Goal: Transaction & Acquisition: Download file/media

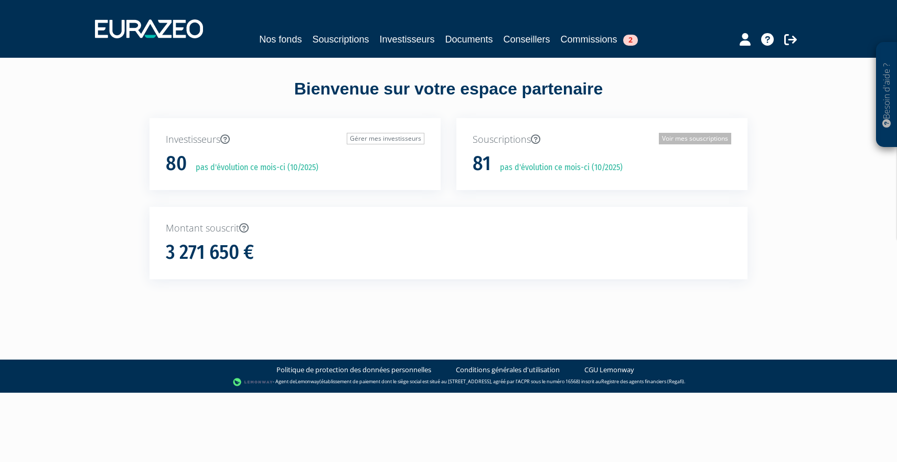
click at [689, 136] on link "Voir mes souscriptions" at bounding box center [695, 139] width 72 height 12
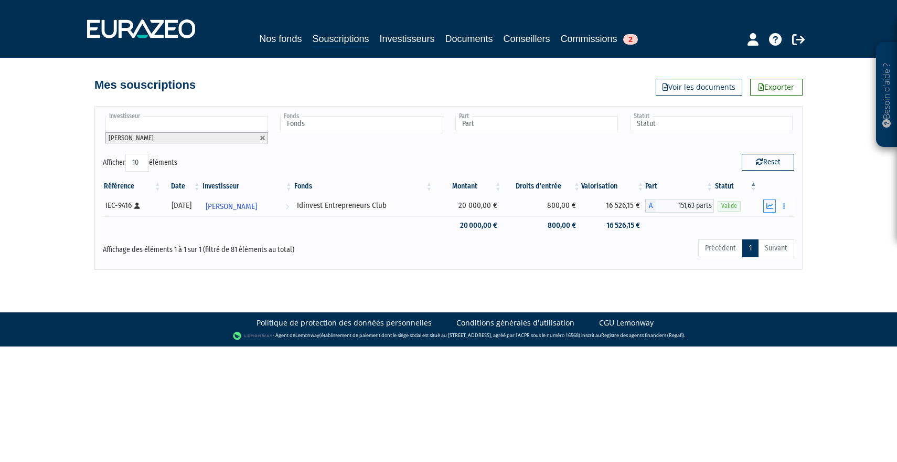
click at [771, 207] on icon "button" at bounding box center [769, 206] width 7 height 7
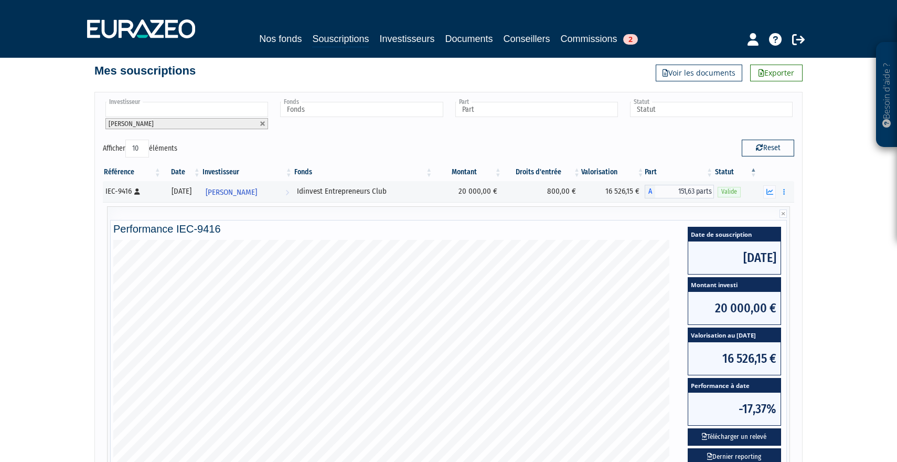
scroll to position [17, 0]
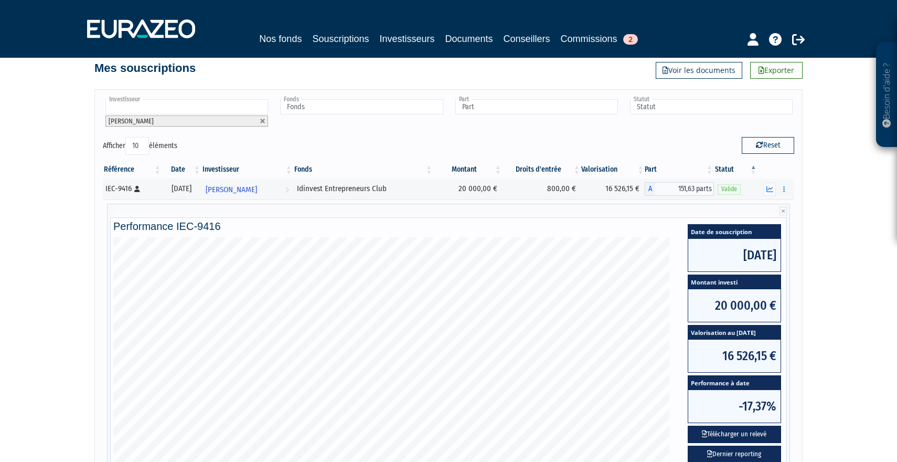
click at [448, 105] on div "Investisseur [PERSON_NAME] [PERSON_NAME] [PERSON_NAME] [PERSON_NAME] [PERSON_NA…" at bounding box center [448, 117] width 707 height 39
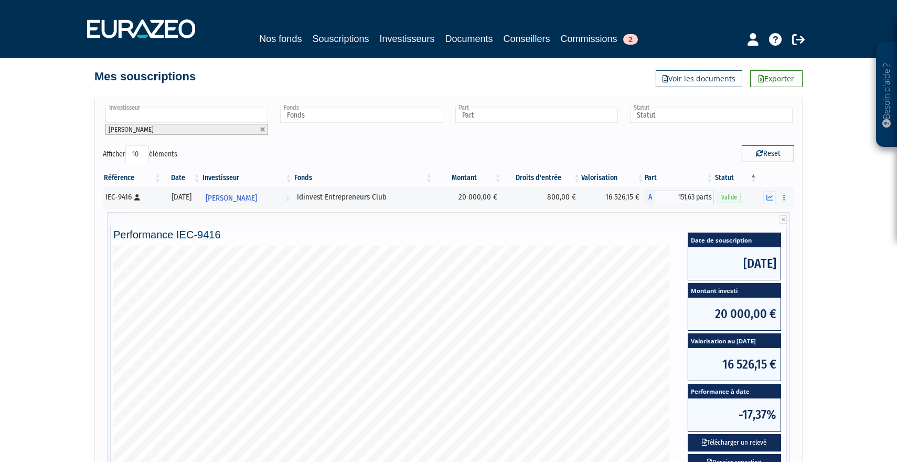
scroll to position [6, 0]
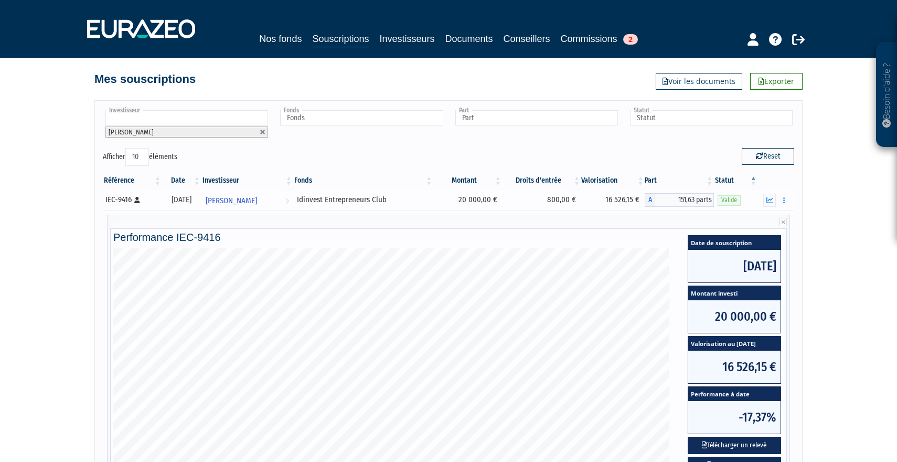
click at [349, 200] on div "Idinvest Entrepreneurs Club" at bounding box center [363, 199] width 133 height 11
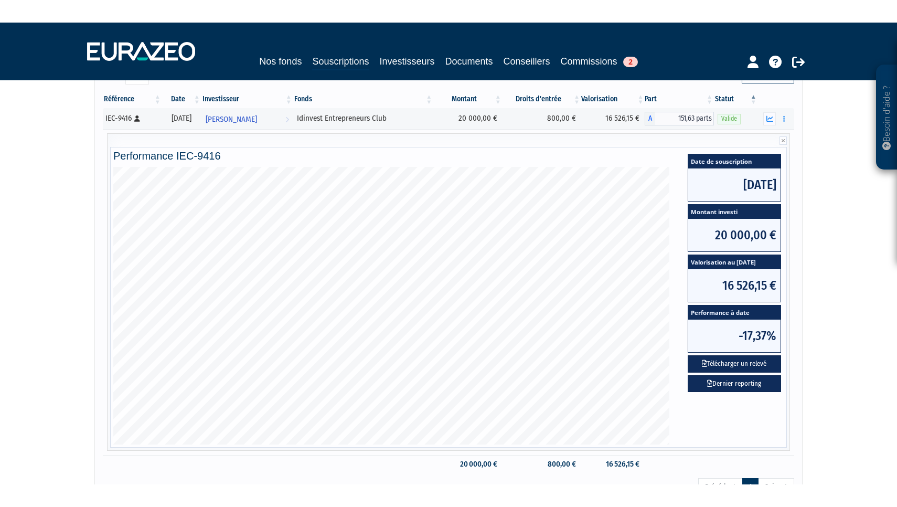
scroll to position [101, 0]
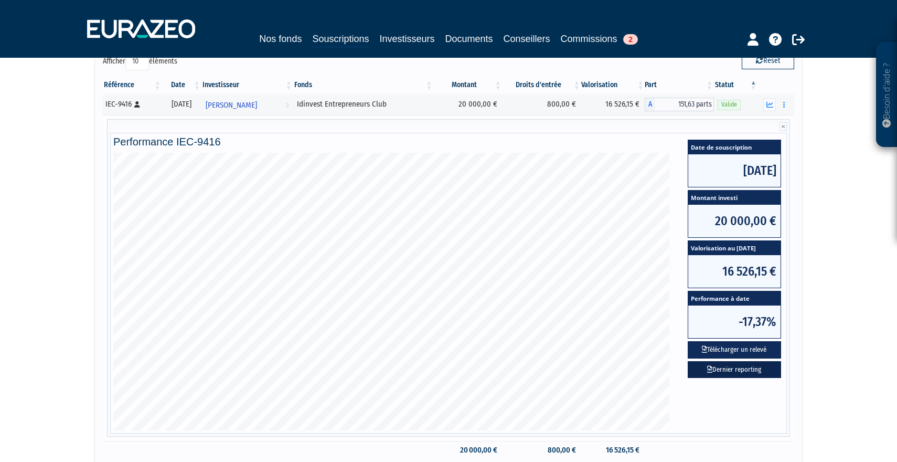
click at [747, 373] on link "Dernier reporting" at bounding box center [734, 369] width 93 height 17
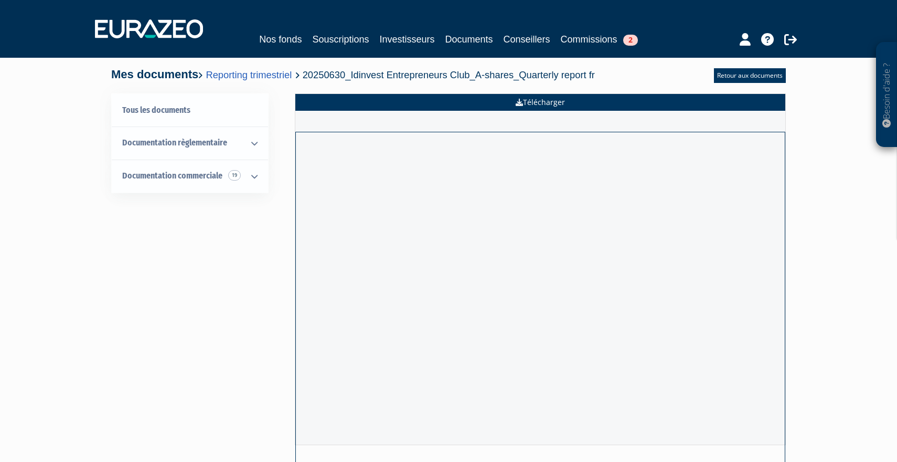
click at [554, 105] on link "Télécharger" at bounding box center [540, 102] width 490 height 17
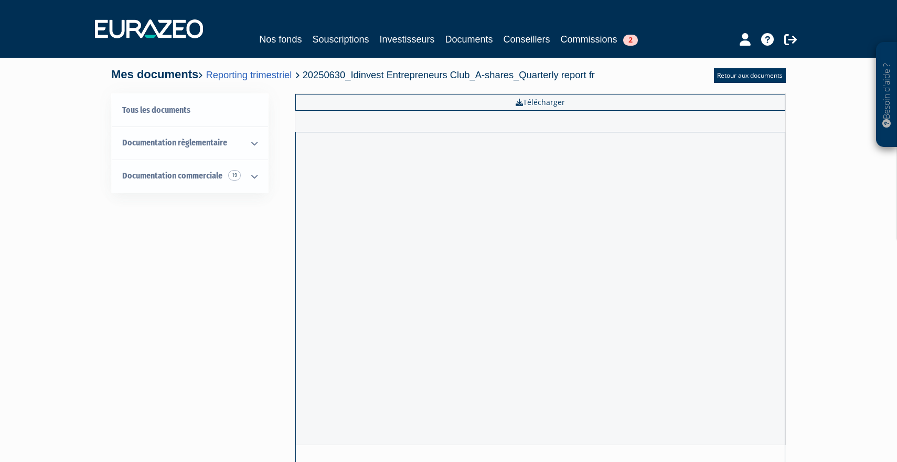
click at [346, 43] on link "Souscriptions" at bounding box center [340, 39] width 57 height 15
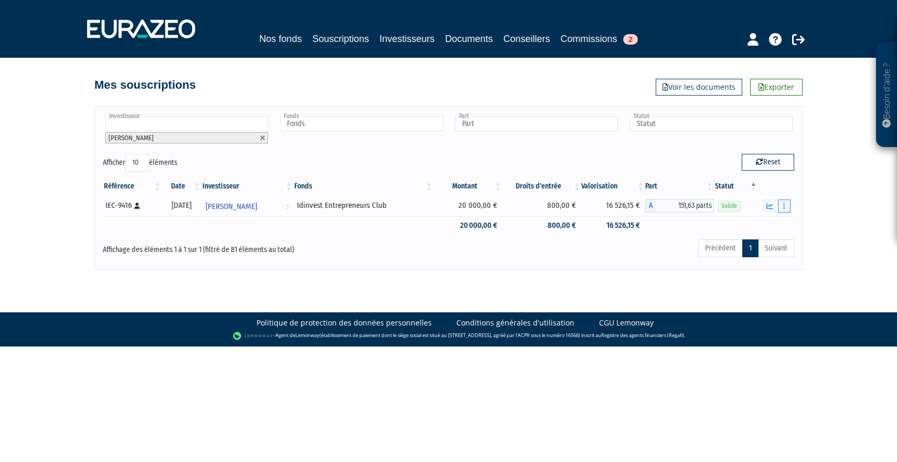
click at [783, 204] on icon "button" at bounding box center [784, 206] width 2 height 7
click at [786, 205] on button "button" at bounding box center [784, 205] width 13 height 13
click at [798, 203] on div "Référence Date Investisseur Fonds Montant Droits d'entrée Valorisation Part Sta…" at bounding box center [448, 205] width 707 height 63
click at [770, 207] on icon "button" at bounding box center [769, 206] width 7 height 7
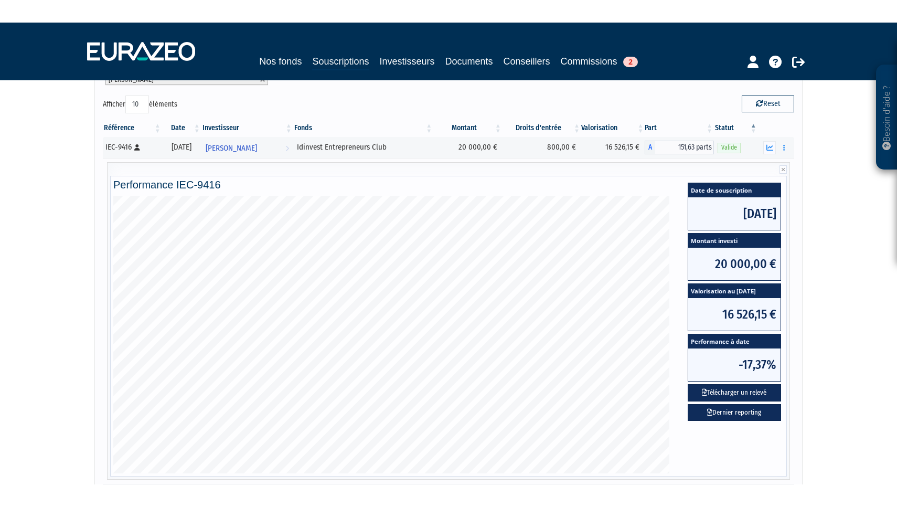
scroll to position [82, 0]
